Goal: Task Accomplishment & Management: Manage account settings

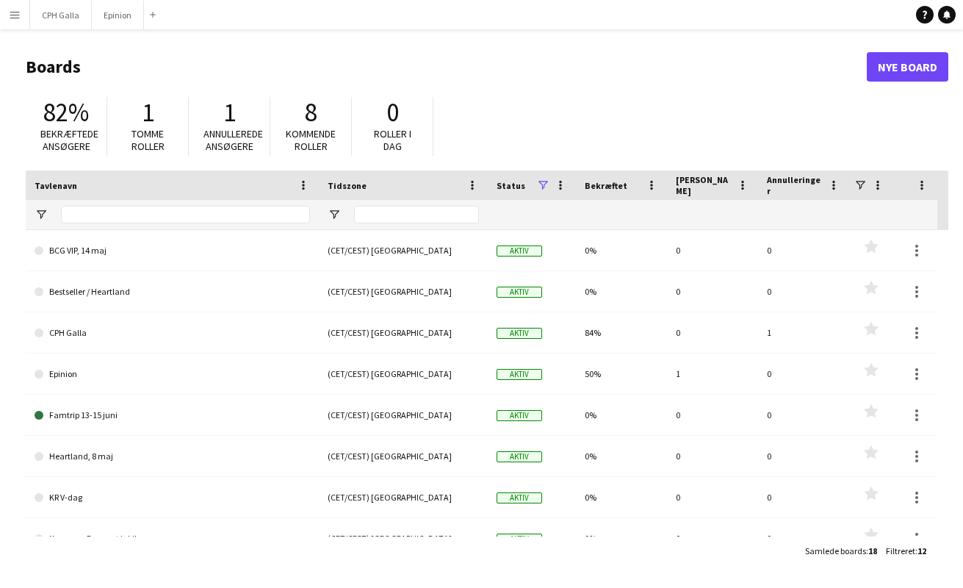
click at [14, 19] on app-icon "Menu" at bounding box center [15, 15] width 12 height 12
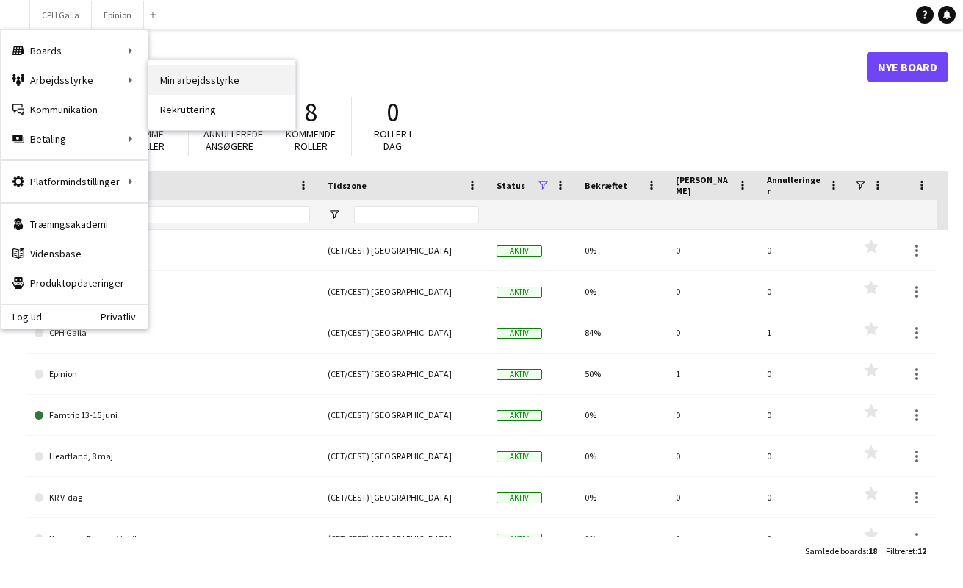
click at [220, 82] on link "Min arbejdsstyrke" at bounding box center [221, 79] width 147 height 29
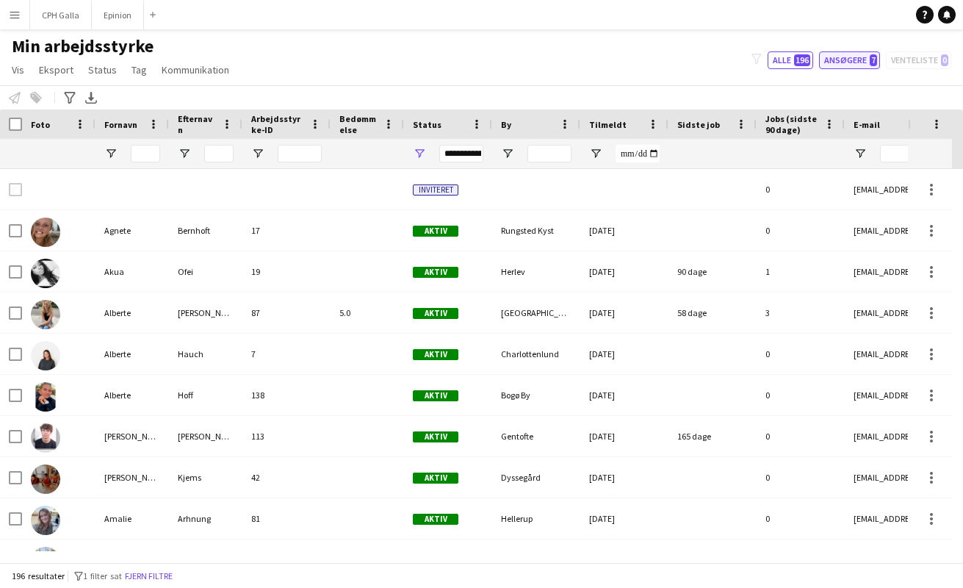
click at [857, 58] on button "Ansøgere 7" at bounding box center [849, 60] width 61 height 18
type input "**********"
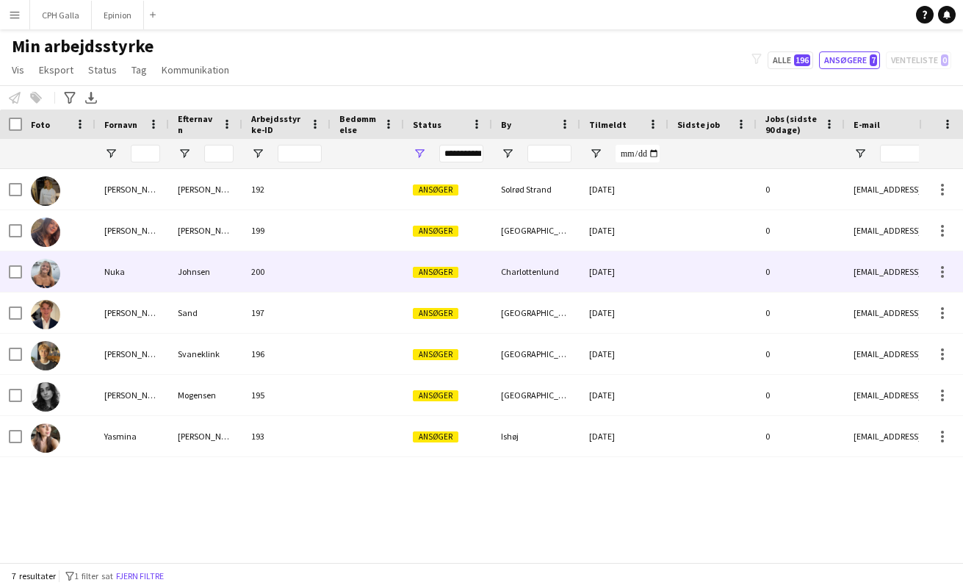
click at [305, 280] on div "200" at bounding box center [286, 271] width 88 height 40
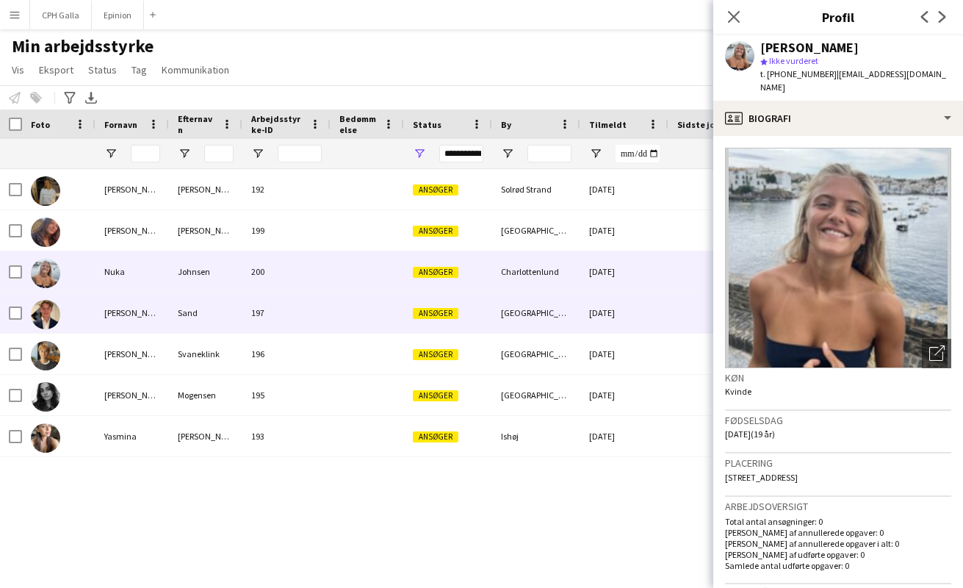
click at [330, 316] on div at bounding box center [366, 312] width 73 height 40
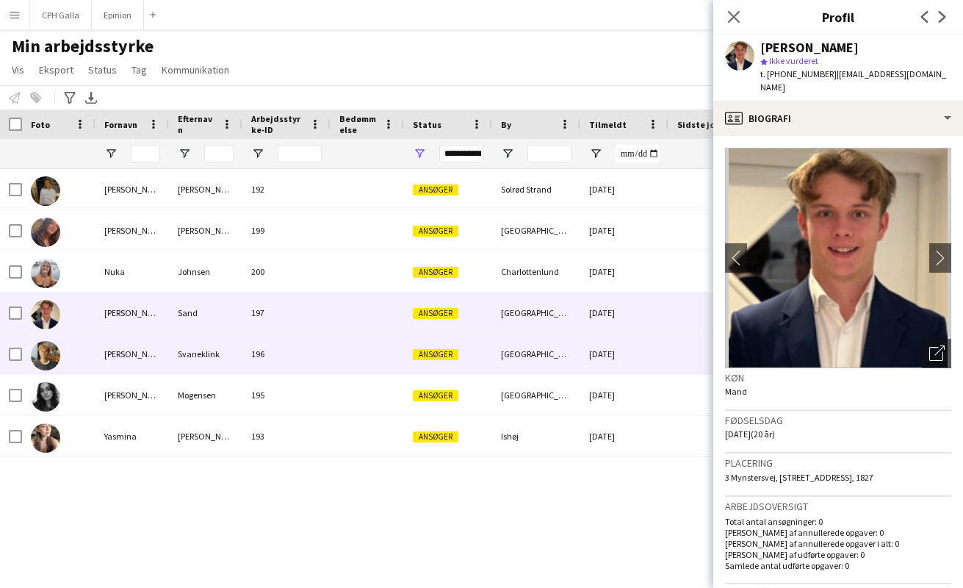
click at [340, 366] on div at bounding box center [366, 353] width 73 height 40
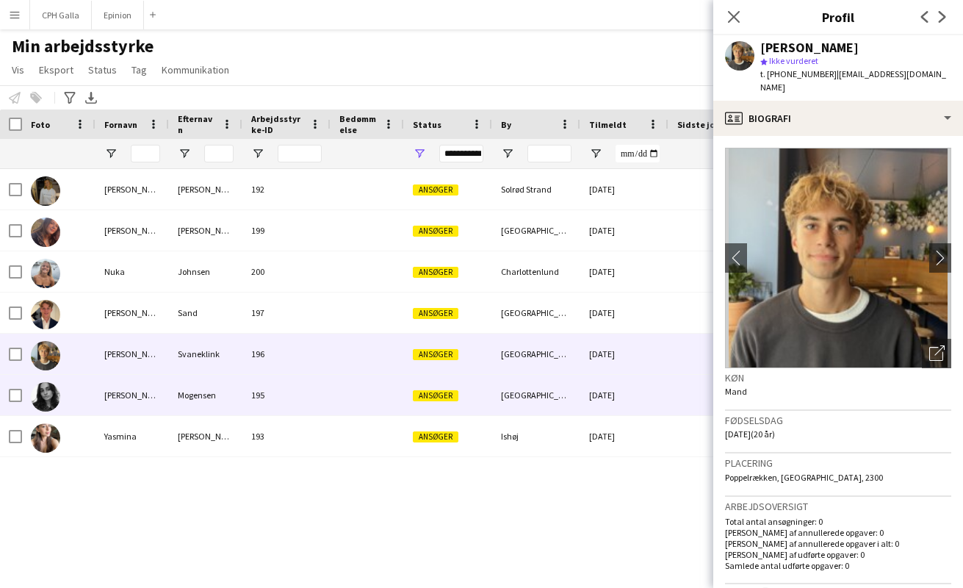
click at [347, 405] on div at bounding box center [366, 395] width 73 height 40
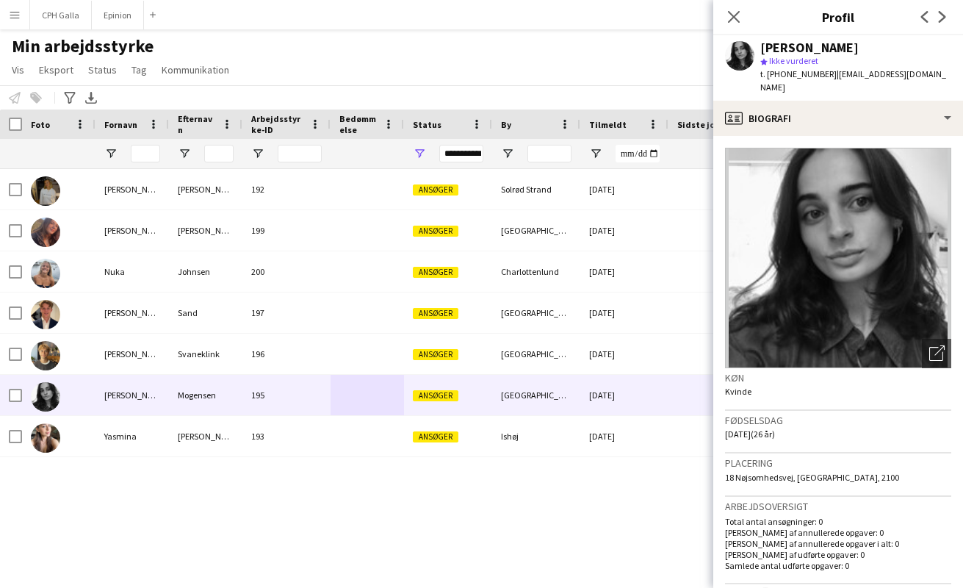
click at [350, 458] on div "[PERSON_NAME] 192 [PERSON_NAME] [DATE] 0 [EMAIL_ADDRESS][DOMAIN_NAME] [PERSON_N…" at bounding box center [459, 360] width 919 height 382
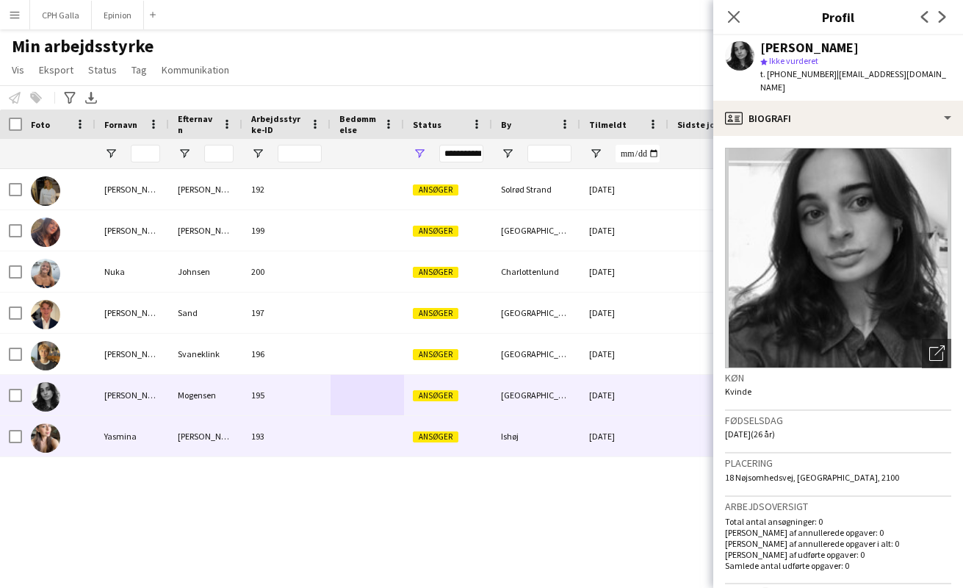
click at [355, 442] on div at bounding box center [366, 436] width 73 height 40
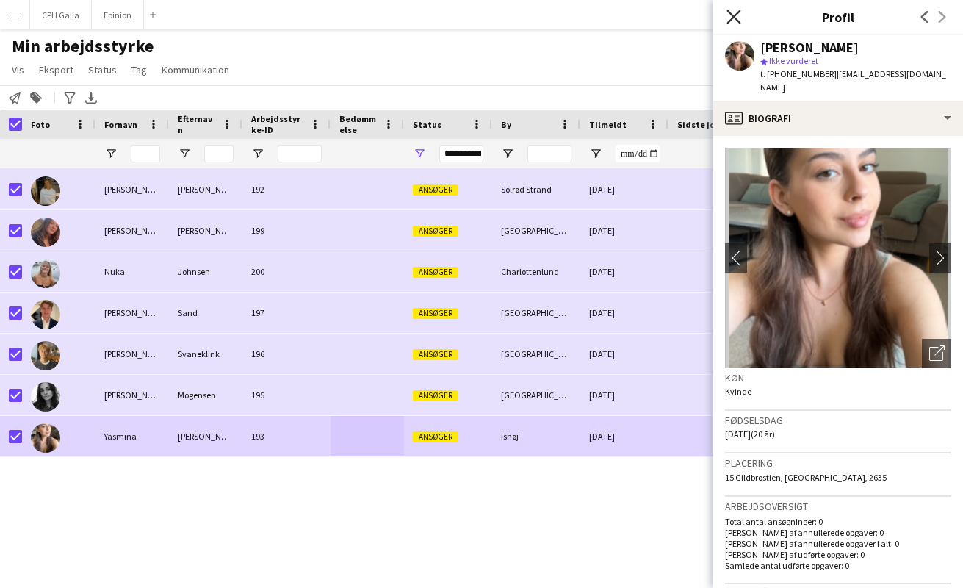
click at [739, 13] on icon "Luk pop-in" at bounding box center [733, 17] width 14 height 14
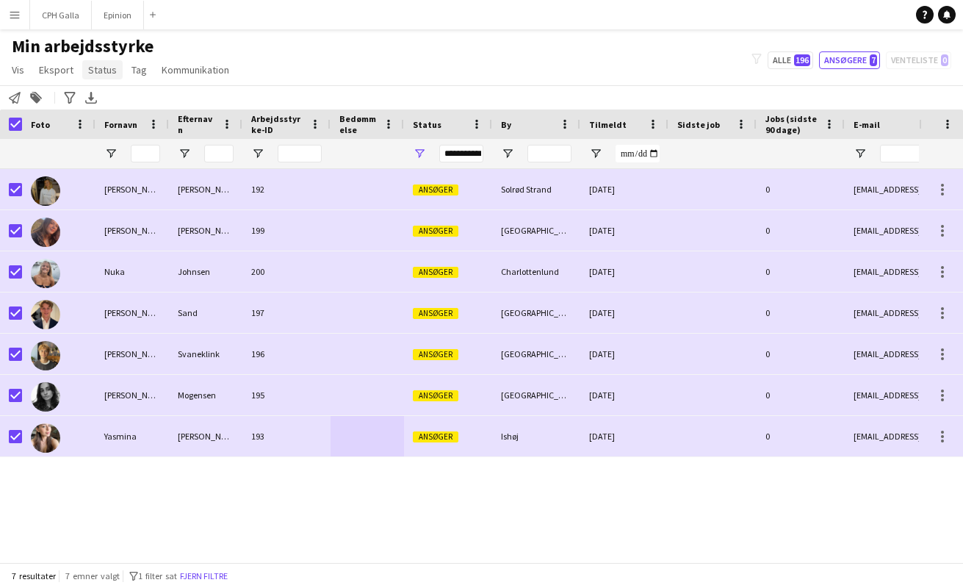
click at [93, 65] on span "Status" at bounding box center [102, 69] width 29 height 13
click at [104, 95] on span "Rediger" at bounding box center [110, 101] width 35 height 13
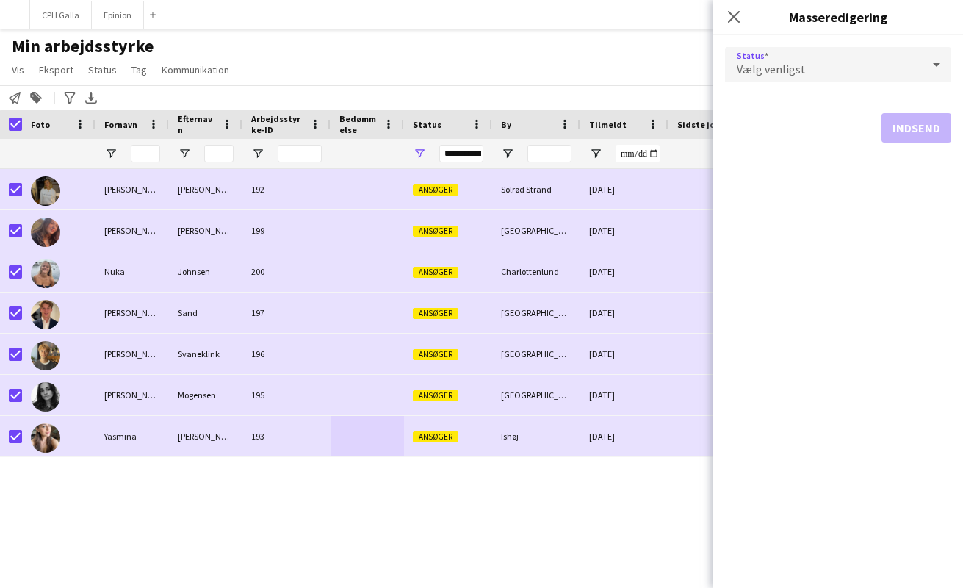
click at [739, 58] on div "Vælg venligst" at bounding box center [823, 64] width 197 height 35
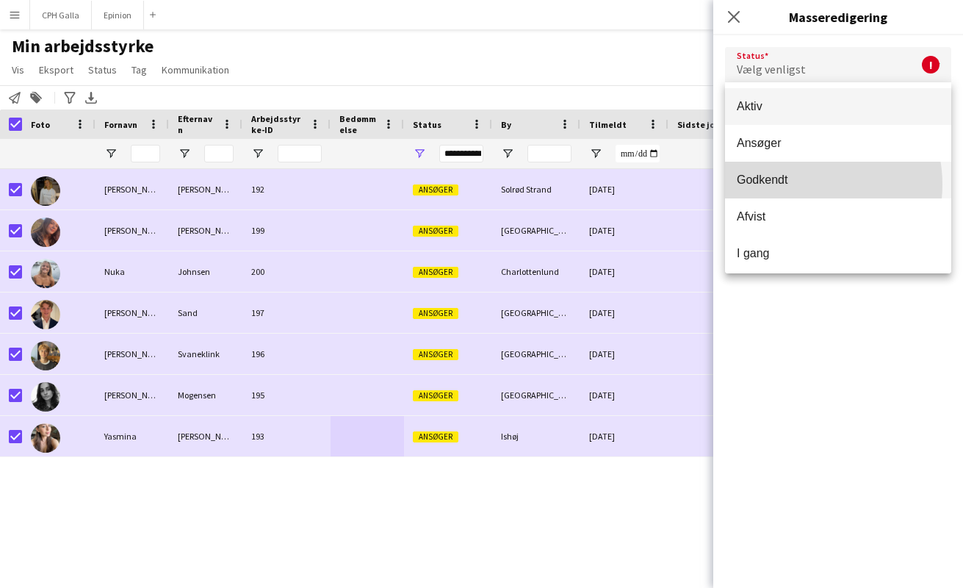
click at [803, 184] on span "Godkendt" at bounding box center [838, 180] width 203 height 14
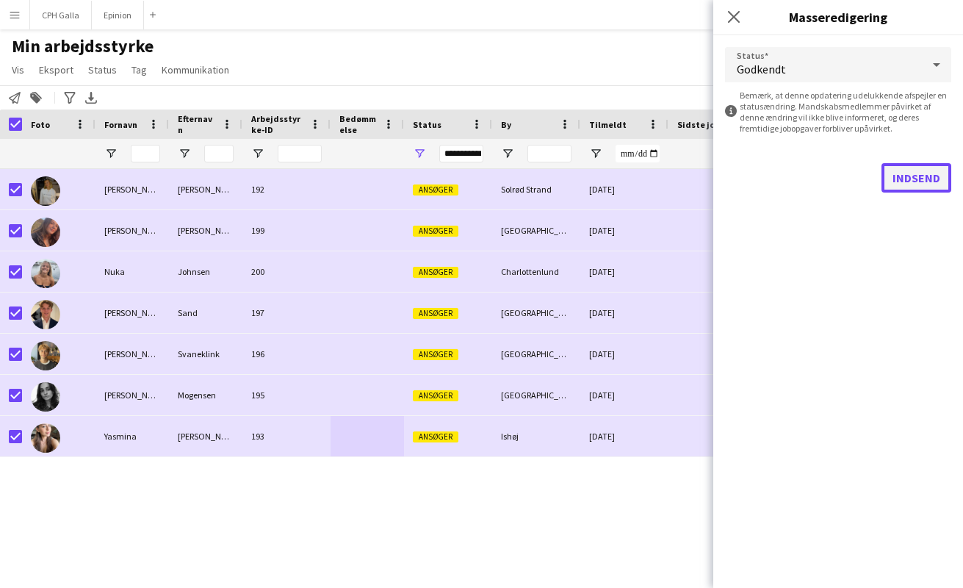
click at [933, 181] on button "Indsend" at bounding box center [916, 177] width 70 height 29
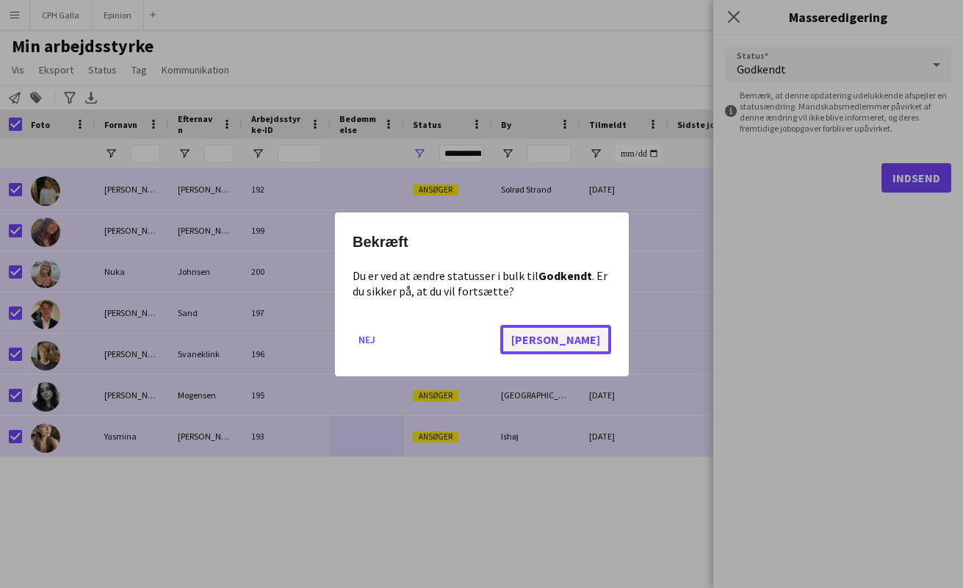
click at [598, 345] on button "[PERSON_NAME]" at bounding box center [555, 338] width 111 height 29
